Goal: Task Accomplishment & Management: Manage account settings

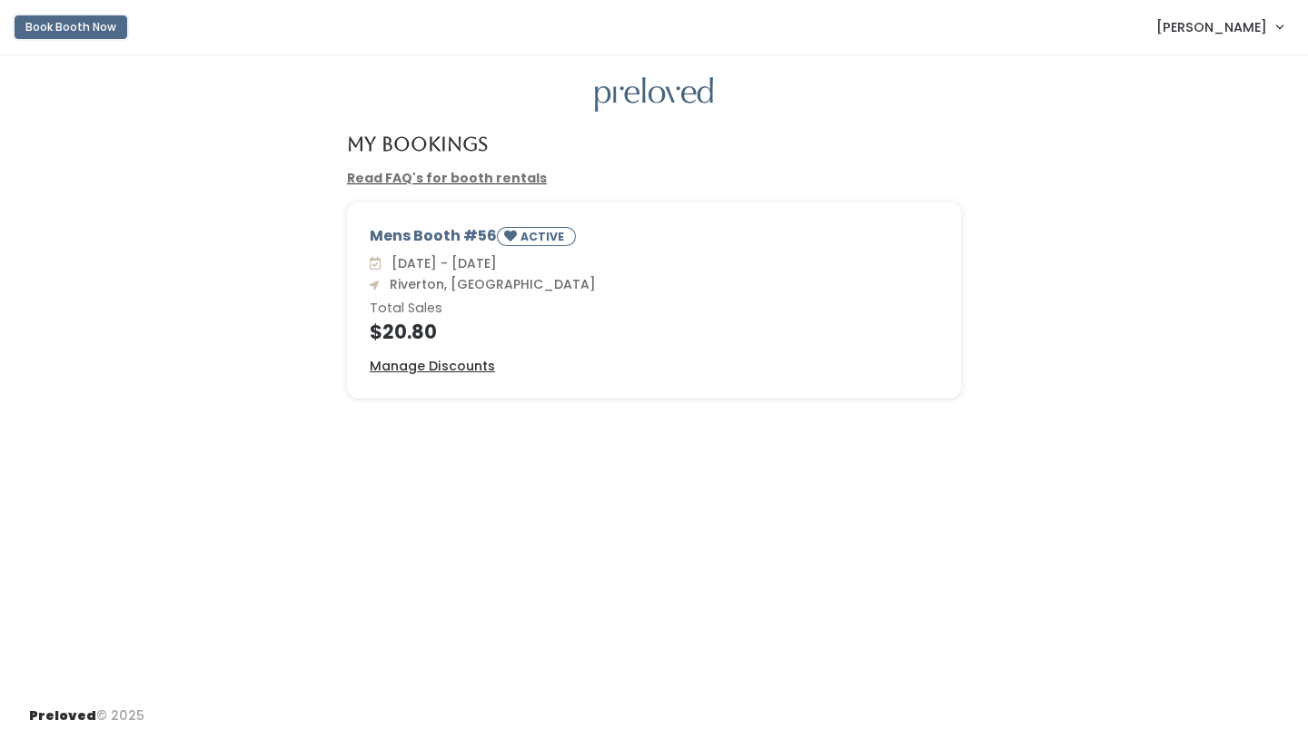
click at [57, 27] on button "Book Booth Now" at bounding box center [71, 27] width 113 height 24
